Goal: Information Seeking & Learning: Learn about a topic

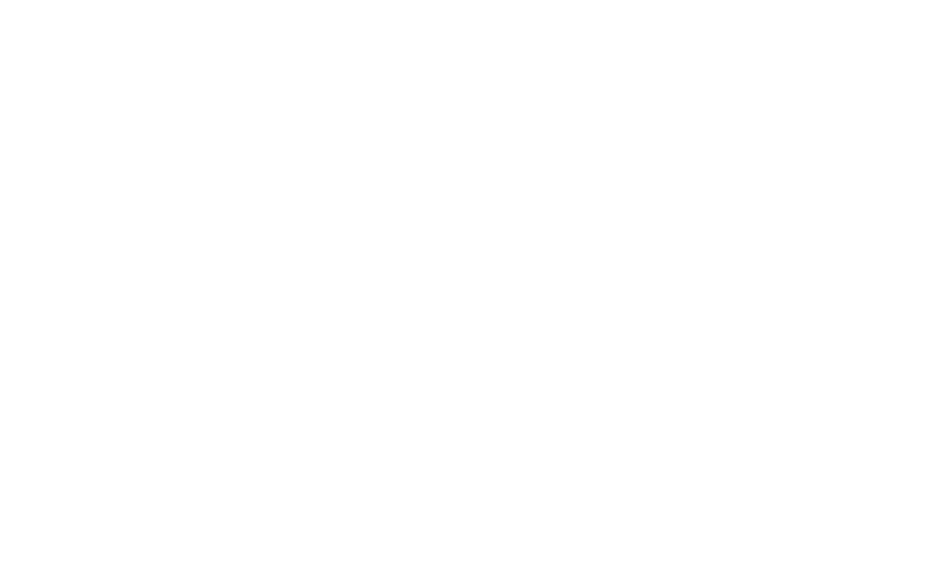
scroll to position [1423, 0]
click at [782, 308] on link "+ 39 0472 317 00" at bounding box center [506, 307] width 938 height 14
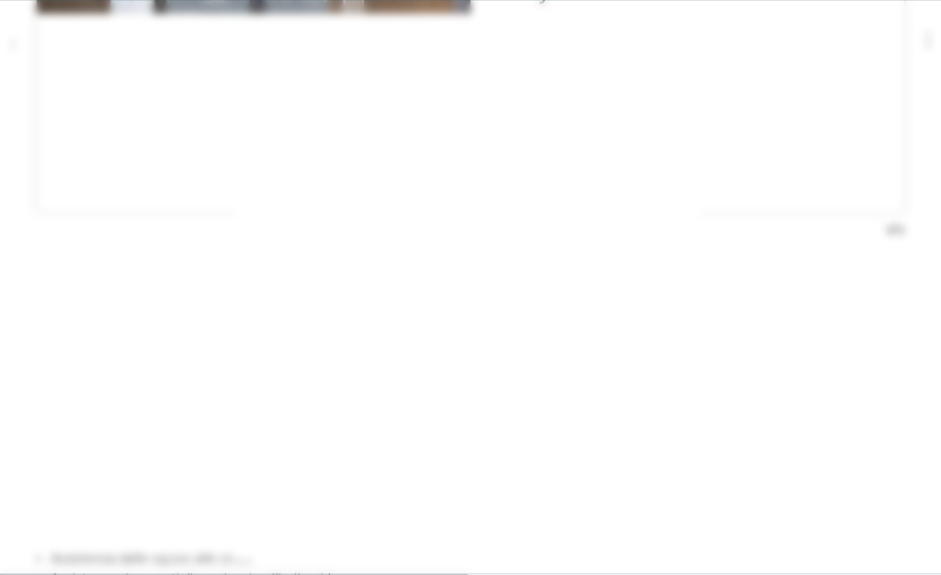
click at [842, 130] on icon at bounding box center [823, 113] width 40 height 32
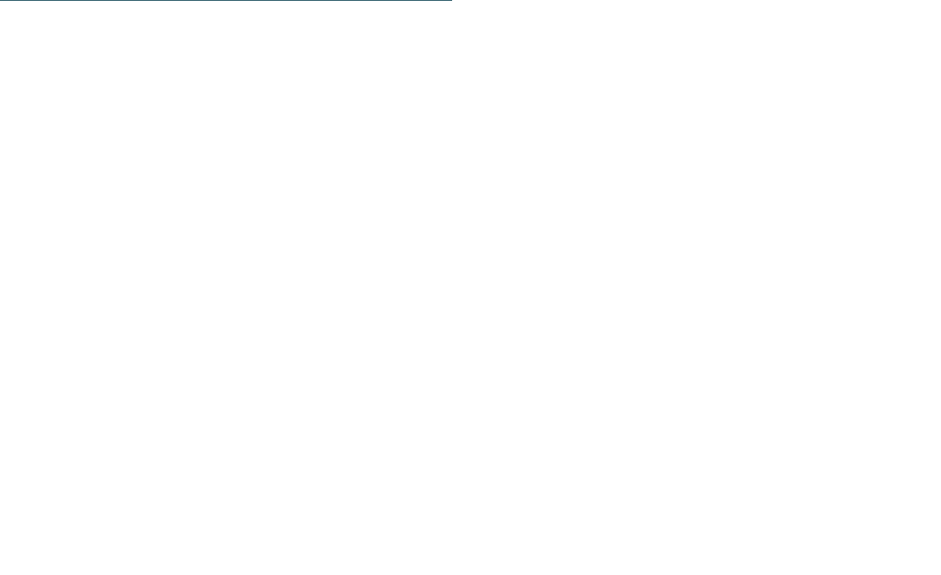
scroll to position [3179, 0]
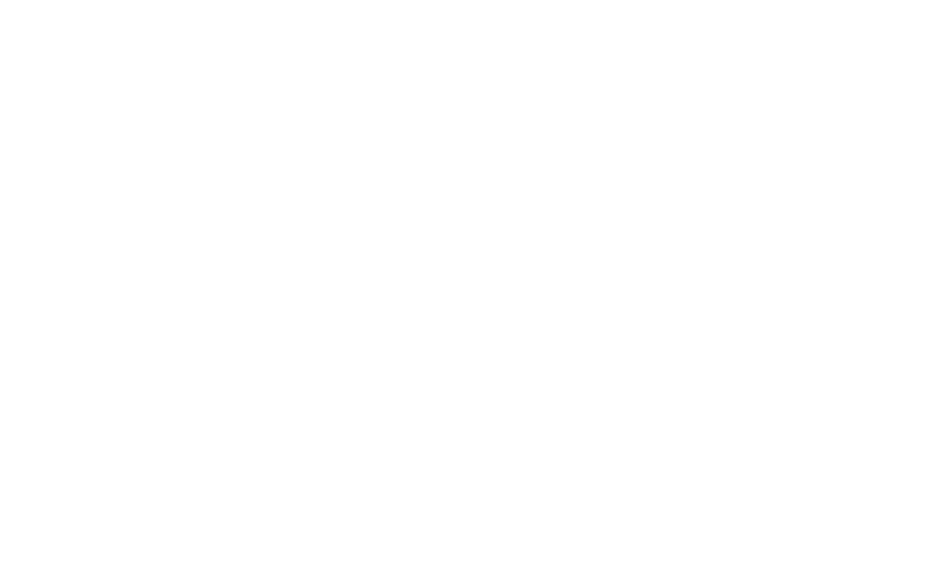
click at [883, 186] on li "Ristorante per bambini con assistenza durante i pasti" at bounding box center [478, 196] width 854 height 20
click at [937, 98] on section "Posizione / Per esplorare la mappa con gesti tattili, tocca due volte e tieni p…" at bounding box center [470, 58] width 941 height 680
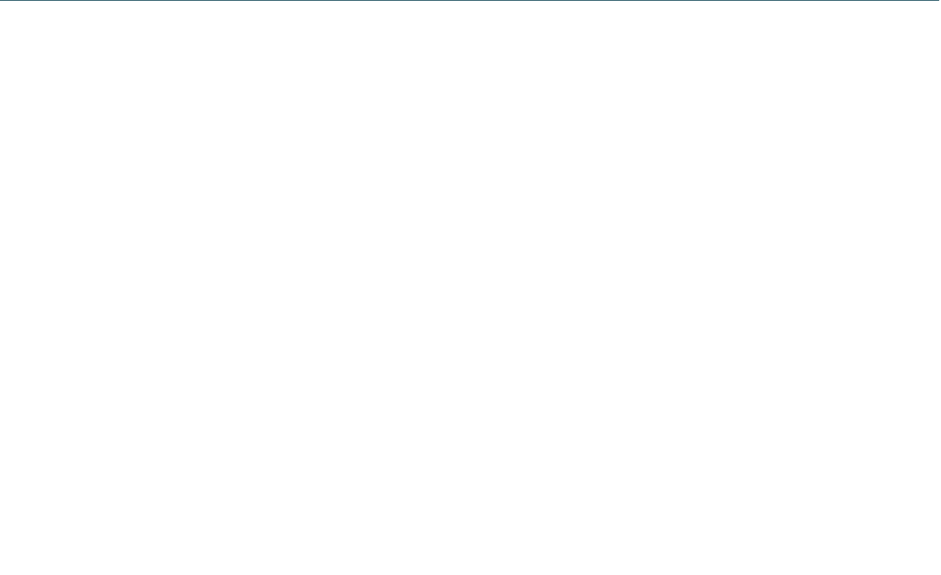
scroll to position [6617, 0]
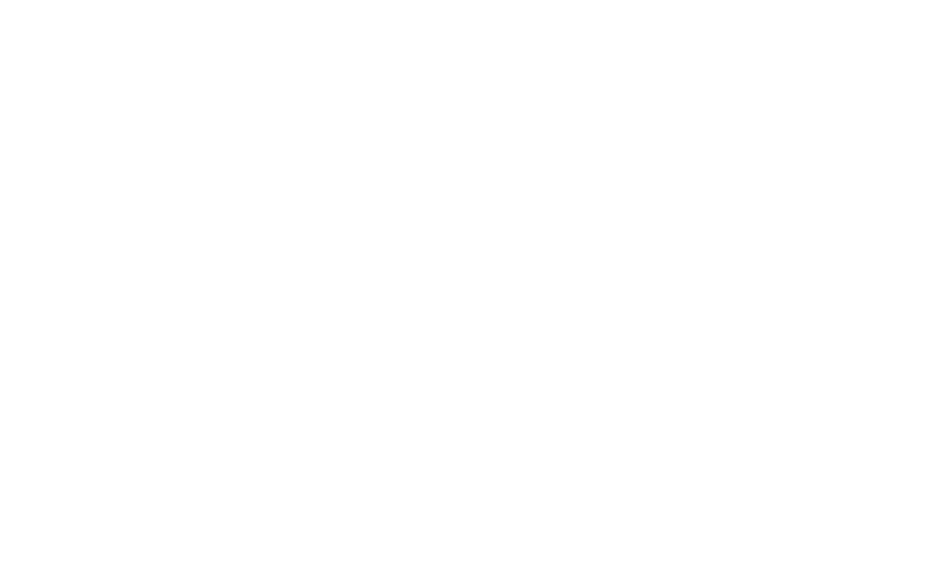
click at [938, 116] on div "Newsletter Newsletter * ****** ******* ******** ****** Titolo Nome [GEOGRAPHIC_…" at bounding box center [470, 249] width 941 height 267
click at [930, 387] on icon at bounding box center [906, 366] width 51 height 41
click at [857, 378] on li "[PERSON_NAME], escursioni invernali e altro" at bounding box center [476, 377] width 811 height 17
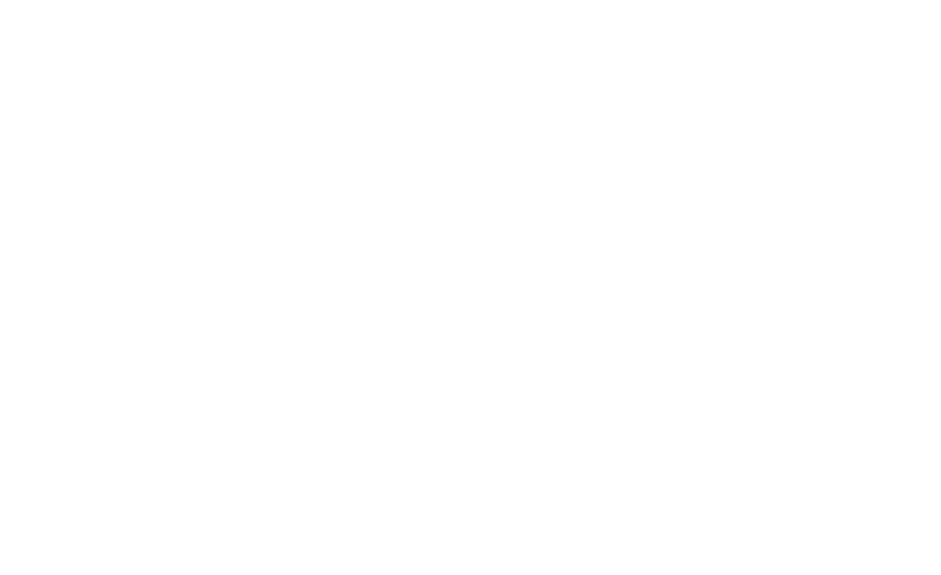
click at [919, 387] on icon at bounding box center [906, 366] width 51 height 41
click at [919, 35] on span "Menu" at bounding box center [908, 42] width 29 height 16
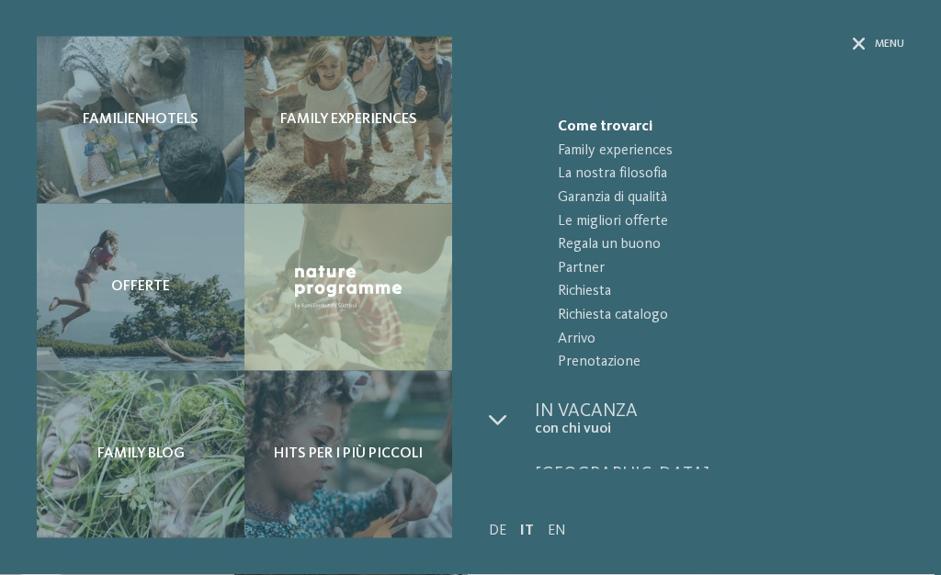
scroll to position [1981, 0]
click at [883, 43] on span "Menu" at bounding box center [889, 45] width 29 height 16
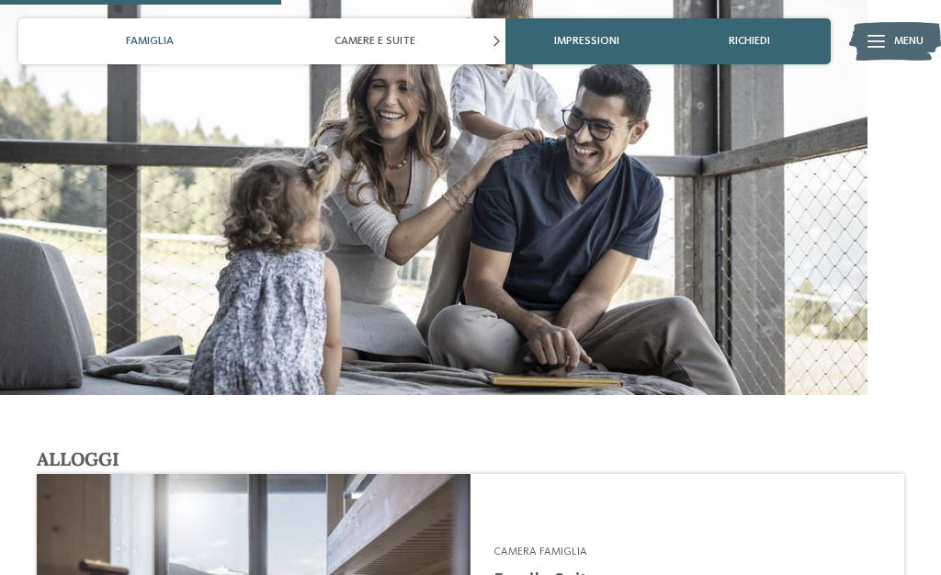
click at [897, 40] on span "Menu" at bounding box center [889, 45] width 29 height 16
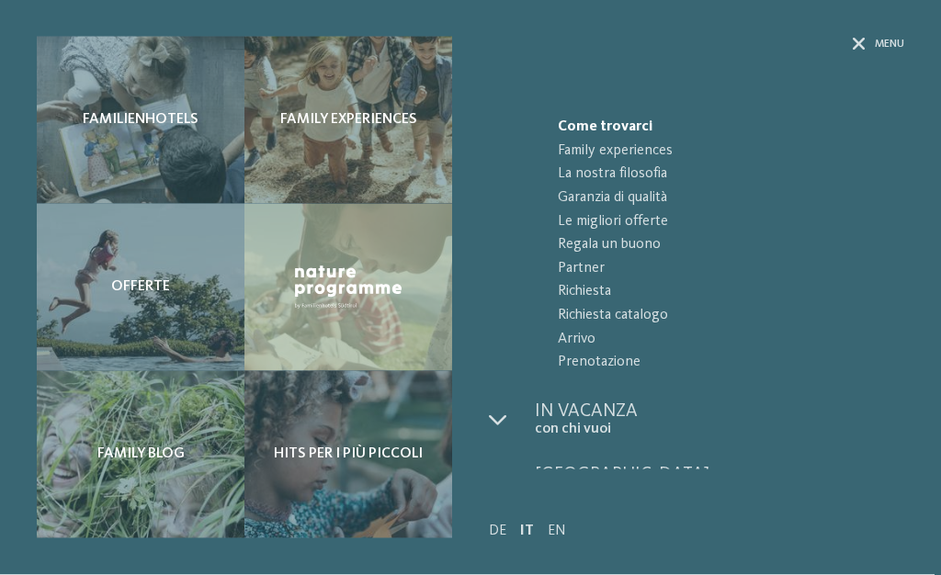
scroll to position [2355, 0]
click at [878, 40] on span "Menu" at bounding box center [889, 45] width 29 height 16
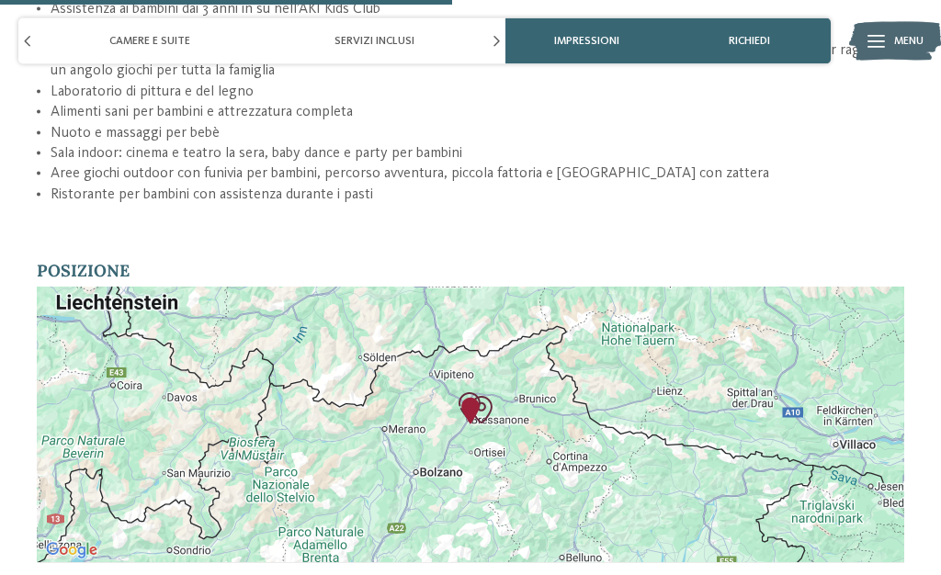
scroll to position [3182, 0]
click at [799, 365] on div at bounding box center [471, 424] width 868 height 276
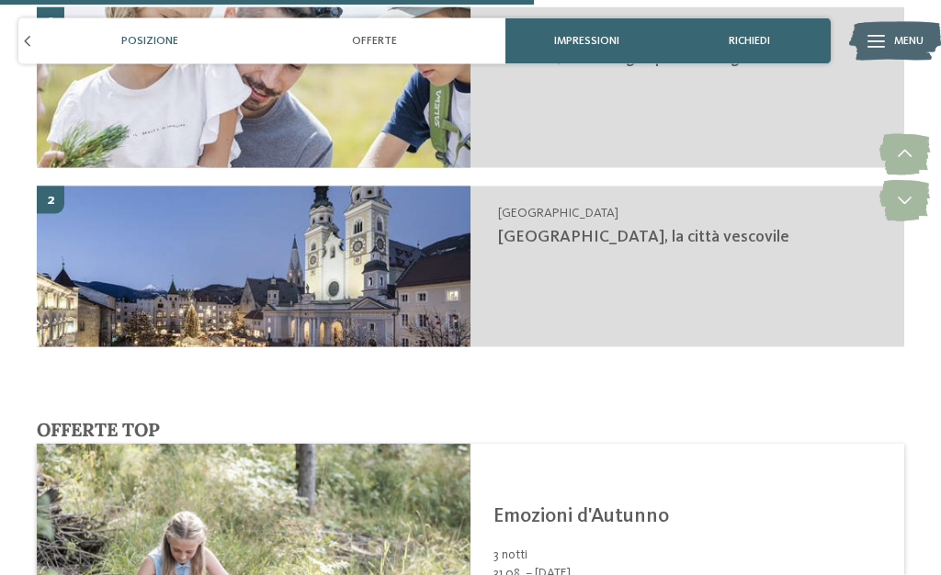
scroll to position [3757, 0]
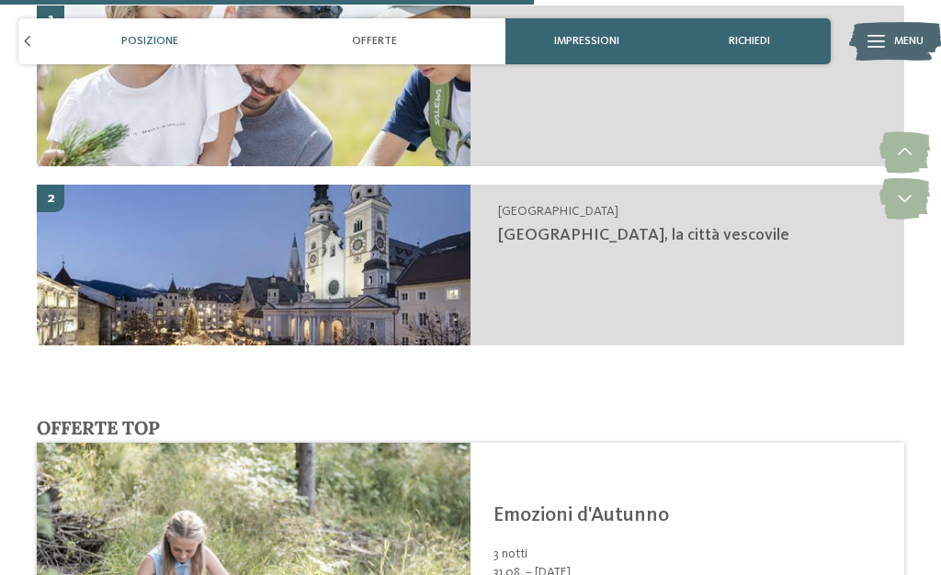
click at [574, 229] on span "[GEOGRAPHIC_DATA], la città vescovile" at bounding box center [643, 235] width 291 height 17
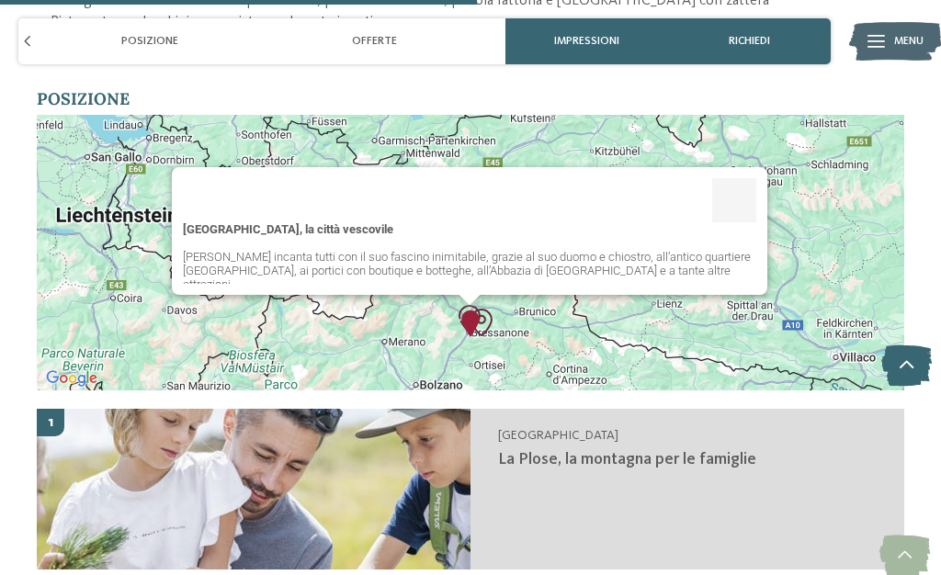
click at [742, 318] on div "[GEOGRAPHIC_DATA], la città vescovile [PERSON_NAME] incanta tutti con il suo fa…" at bounding box center [471, 253] width 868 height 276
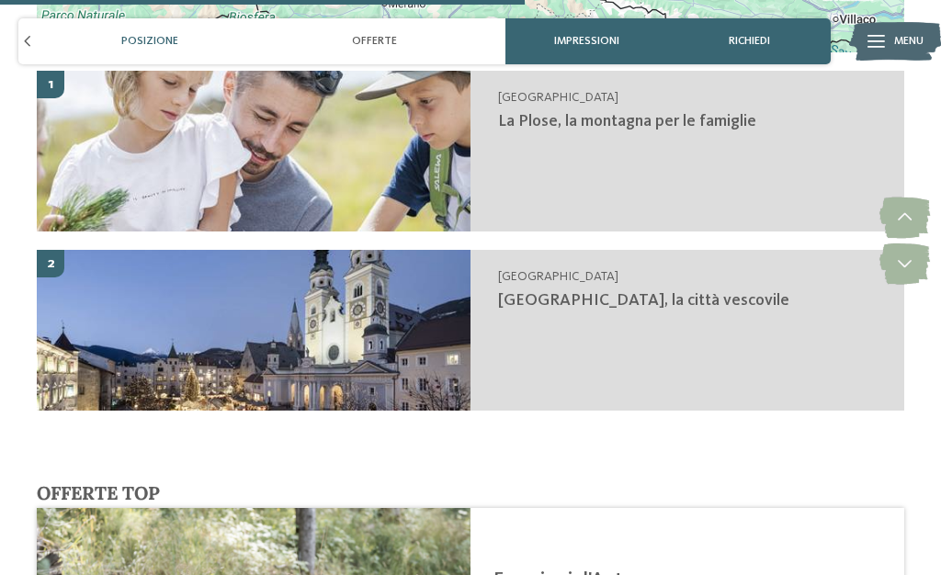
click at [591, 278] on div "[GEOGRAPHIC_DATA] [GEOGRAPHIC_DATA], la città vescovile" at bounding box center [688, 330] width 434 height 161
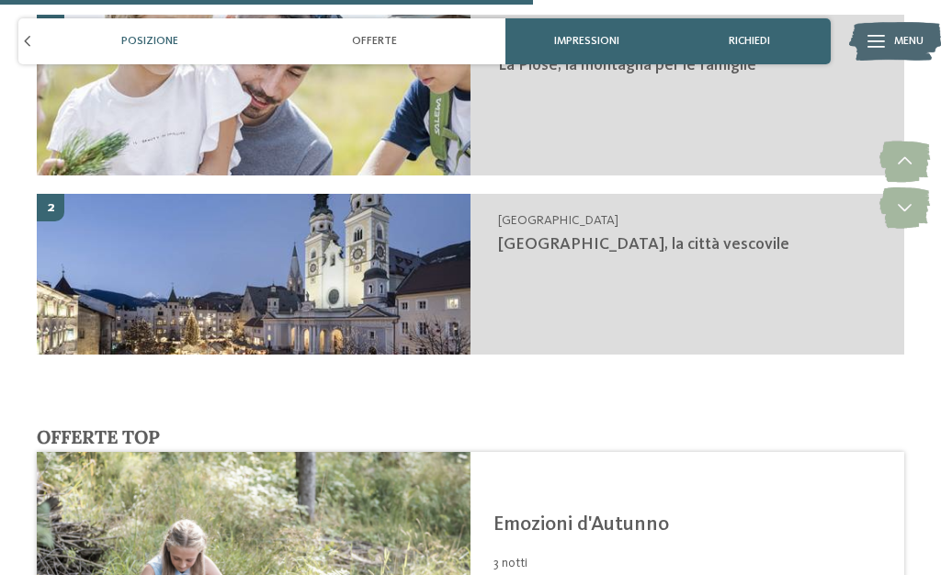
click at [374, 276] on img at bounding box center [254, 274] width 434 height 161
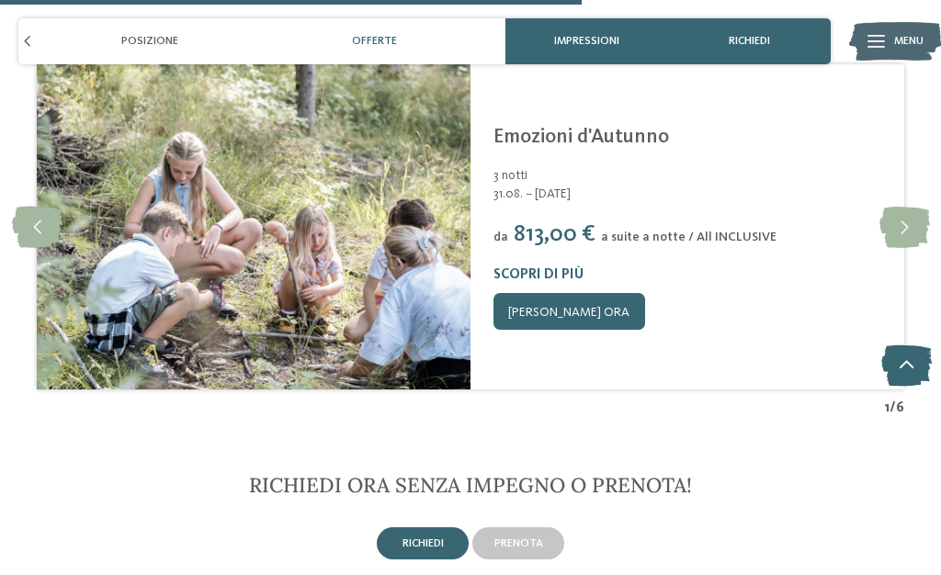
scroll to position [4125, 0]
